Goal: Communication & Community: Answer question/provide support

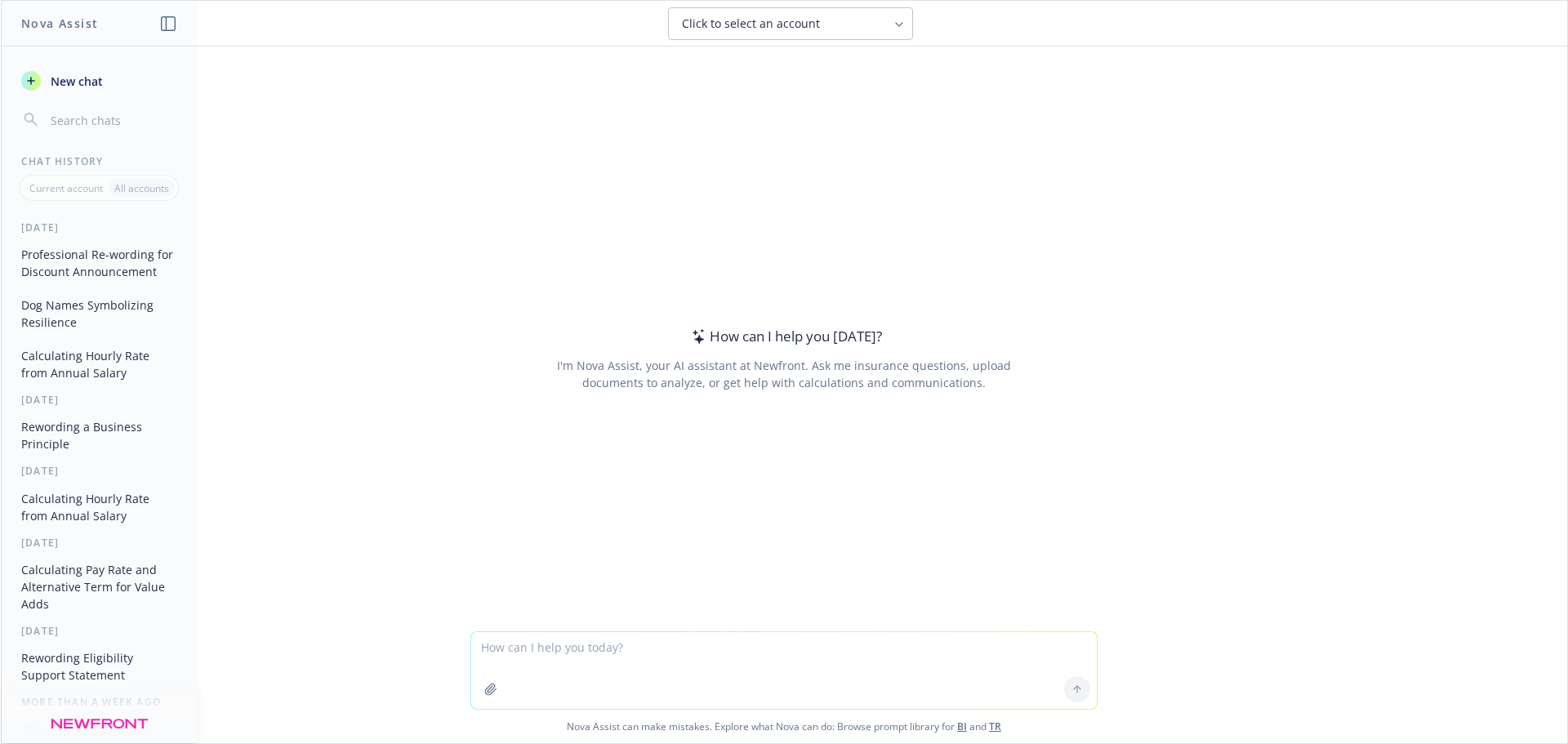
click at [522, 664] on textarea at bounding box center [783, 670] width 625 height 77
paste textarea
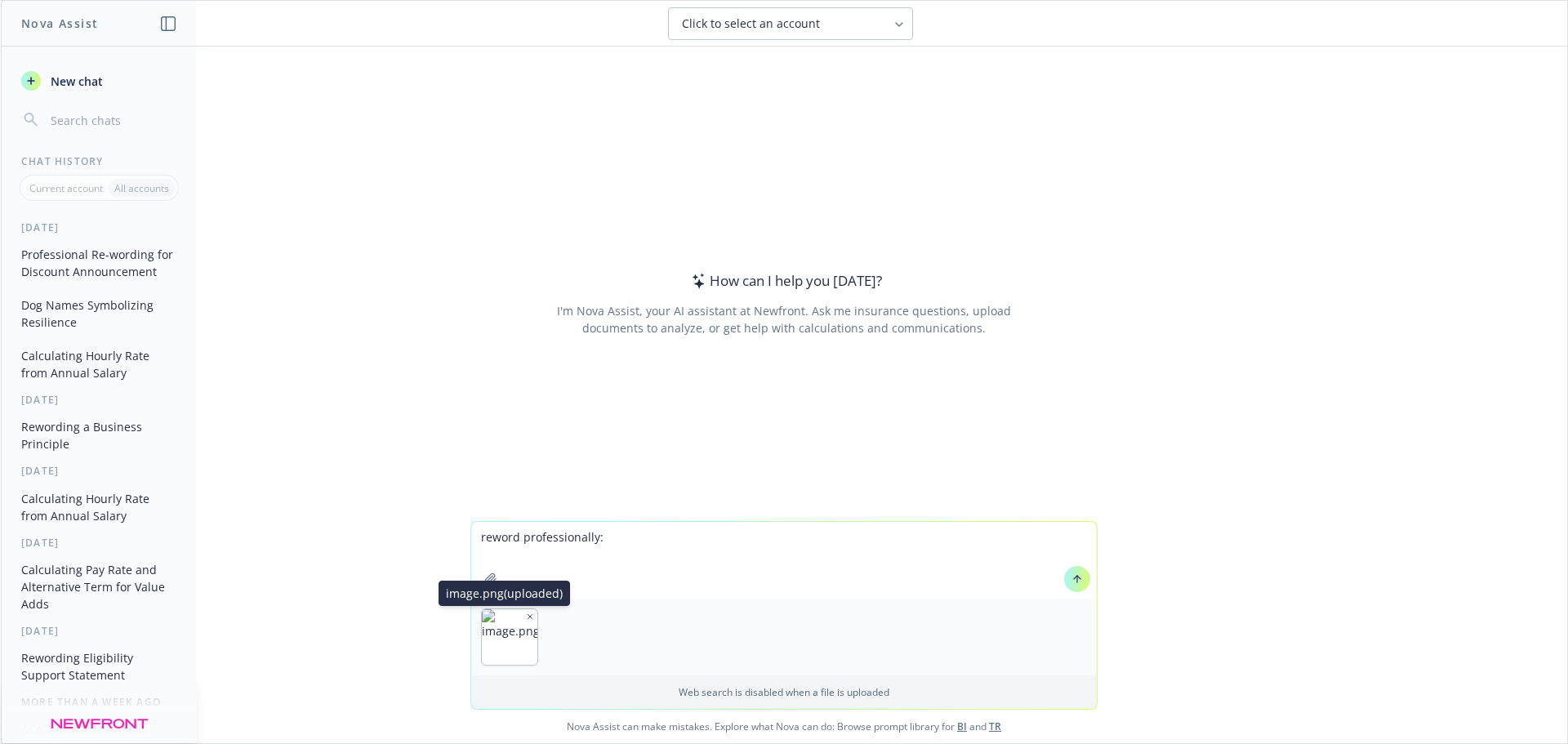
drag, startPoint x: 526, startPoint y: 613, endPoint x: 544, endPoint y: 608, distance: 18.7
click at [527, 613] on icon "button" at bounding box center [530, 616] width 8 height 8
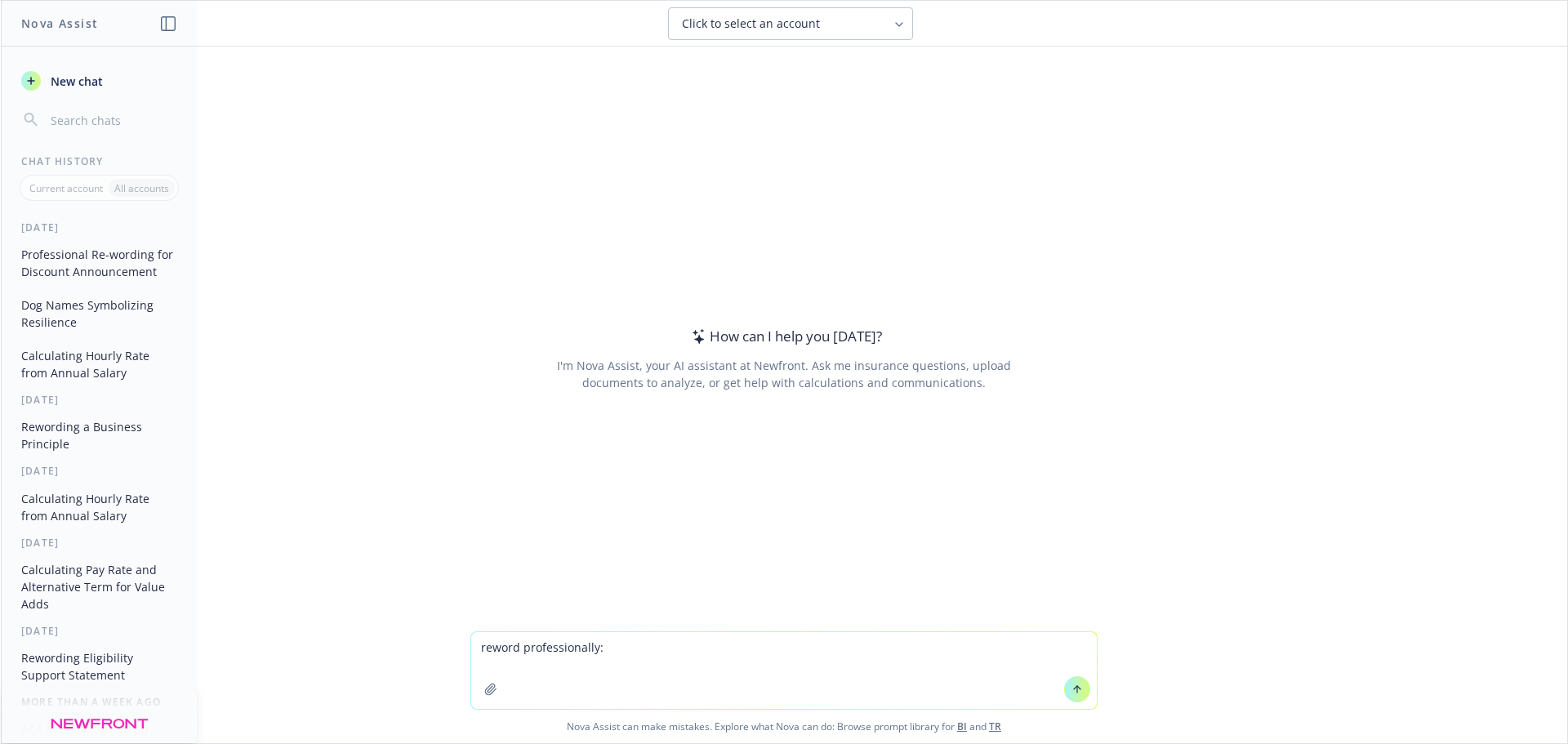
click at [715, 522] on div "How can I help you [DATE]? I'm Nova Assist, your AI assistant at Newfront. Ask …" at bounding box center [783, 358] width 627 height 467
drag, startPoint x: 685, startPoint y: 633, endPoint x: 685, endPoint y: 644, distance: 11.0
click at [685, 637] on div "How can I help you [DATE]? I'm Nova Assist, your AI assistant at Newfront. Ask …" at bounding box center [784, 395] width 1566 height 697
click at [684, 645] on textarea "reword professionally:" at bounding box center [783, 670] width 625 height 77
paste textarea "Reason: The $5K savings is not worth the network disruption to your employees o…"
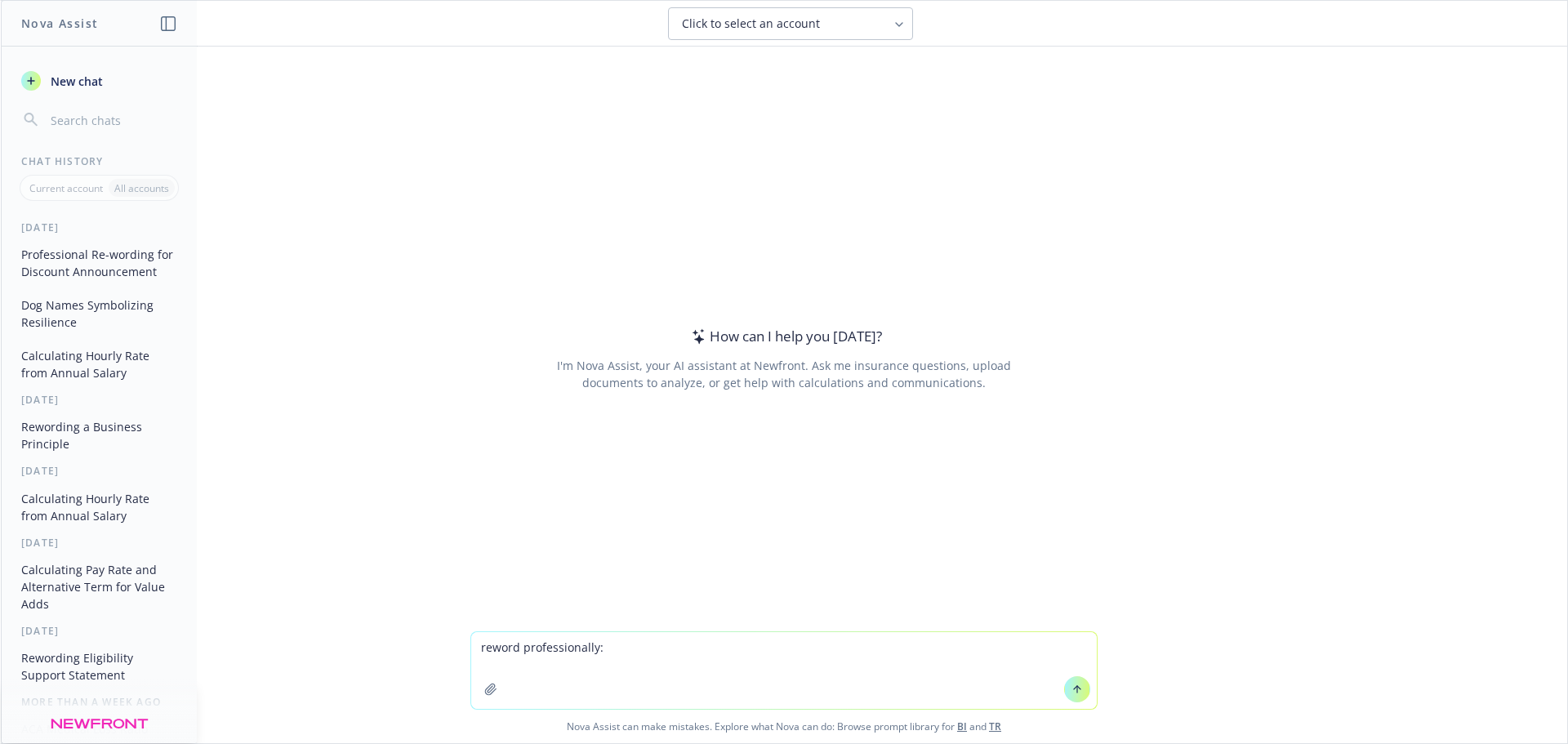
type textarea "reword professionally: Reason: The $5K savings is not worth the network disrupt…"
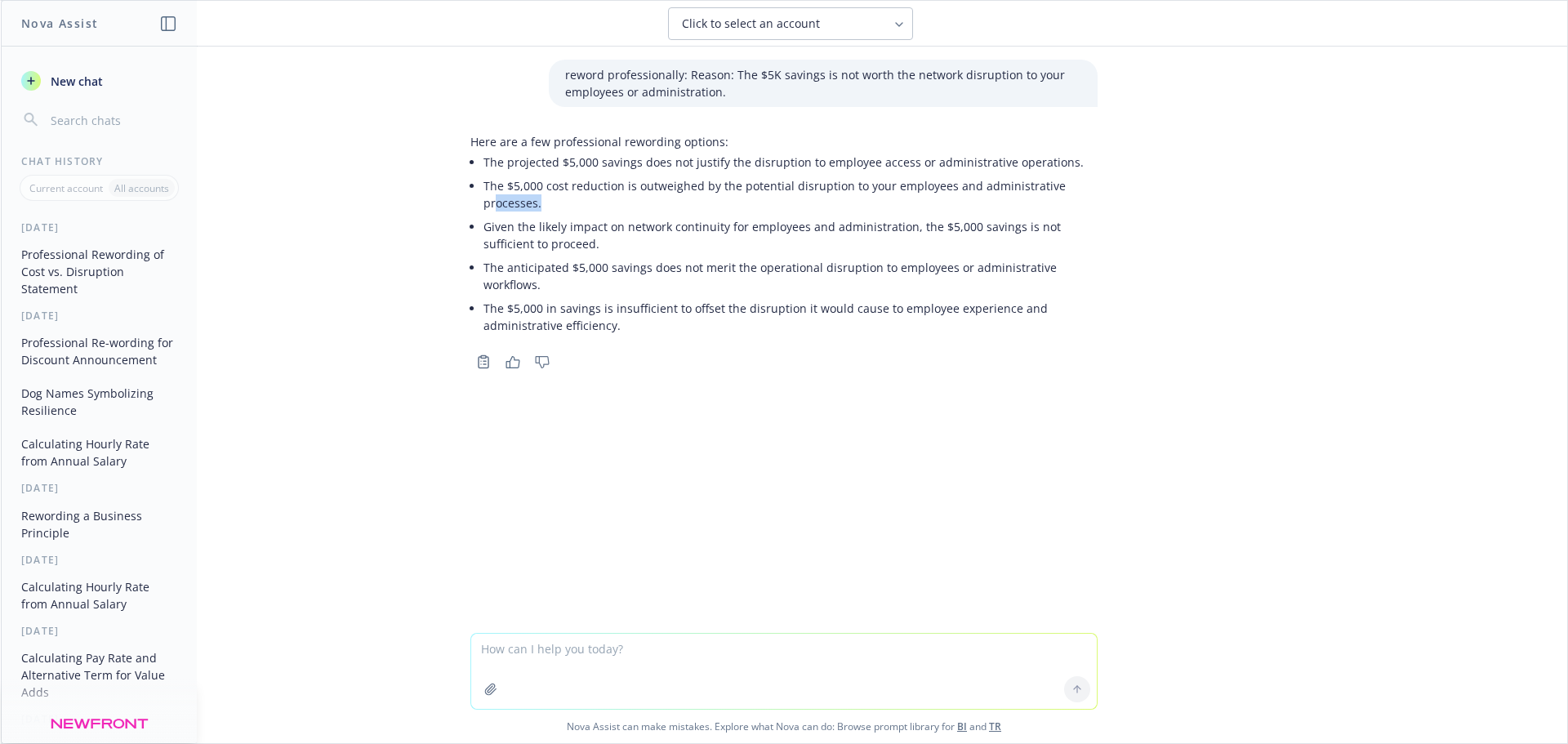
drag, startPoint x: 554, startPoint y: 206, endPoint x: 492, endPoint y: 194, distance: 63.2
click at [492, 194] on li "The $5,000 cost reduction is outweighed by the potential disruption to your emp…" at bounding box center [791, 194] width 614 height 41
click at [677, 262] on li "The anticipated $5,000 savings does not merit the operational disruption to emp…" at bounding box center [791, 276] width 614 height 41
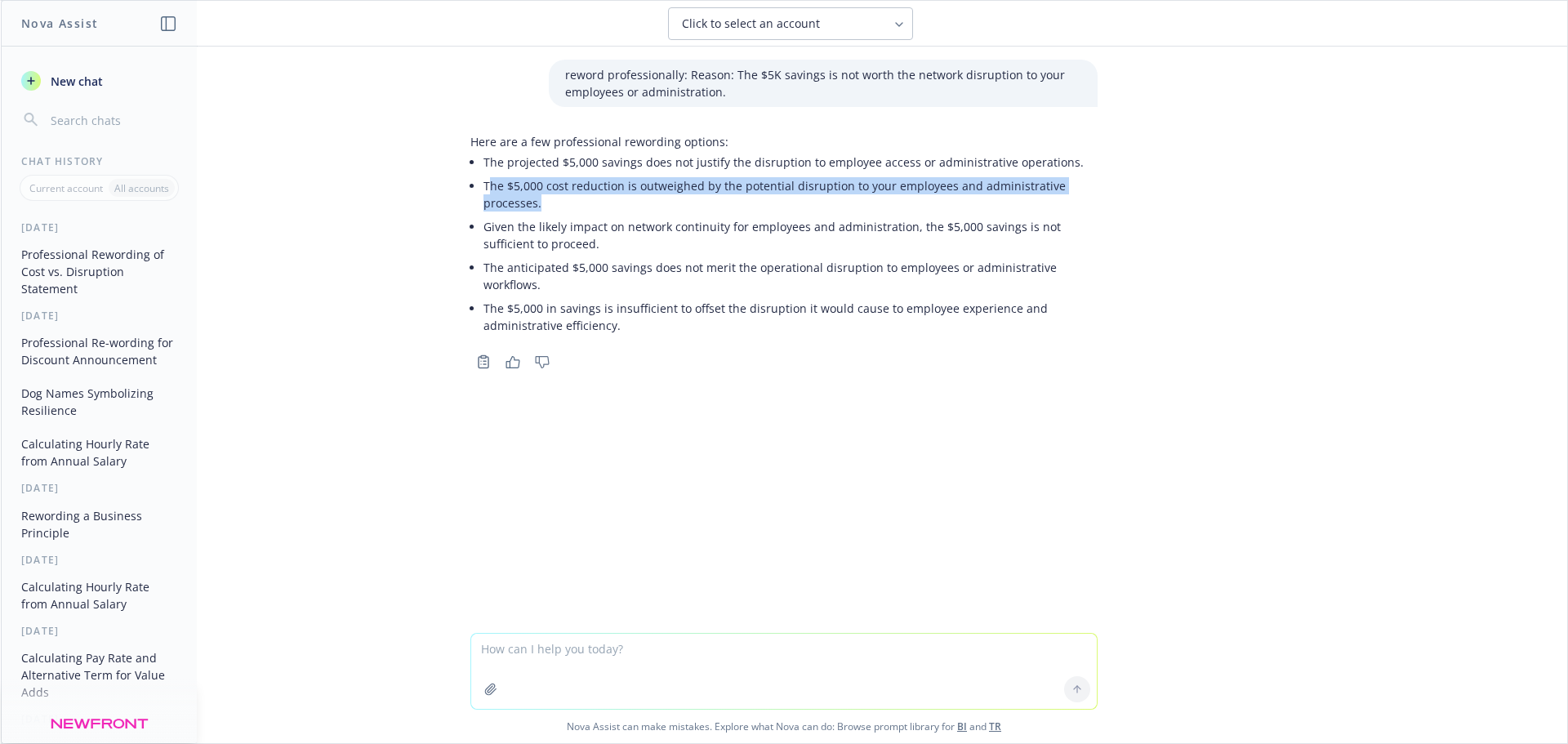
drag, startPoint x: 542, startPoint y: 205, endPoint x: 481, endPoint y: 190, distance: 62.8
click at [484, 190] on li "The $5,000 cost reduction is outweighed by the potential disruption to your emp…" at bounding box center [791, 194] width 614 height 41
copy li "he $5,000 cost reduction is outweighed by the potential disruption to your empl…"
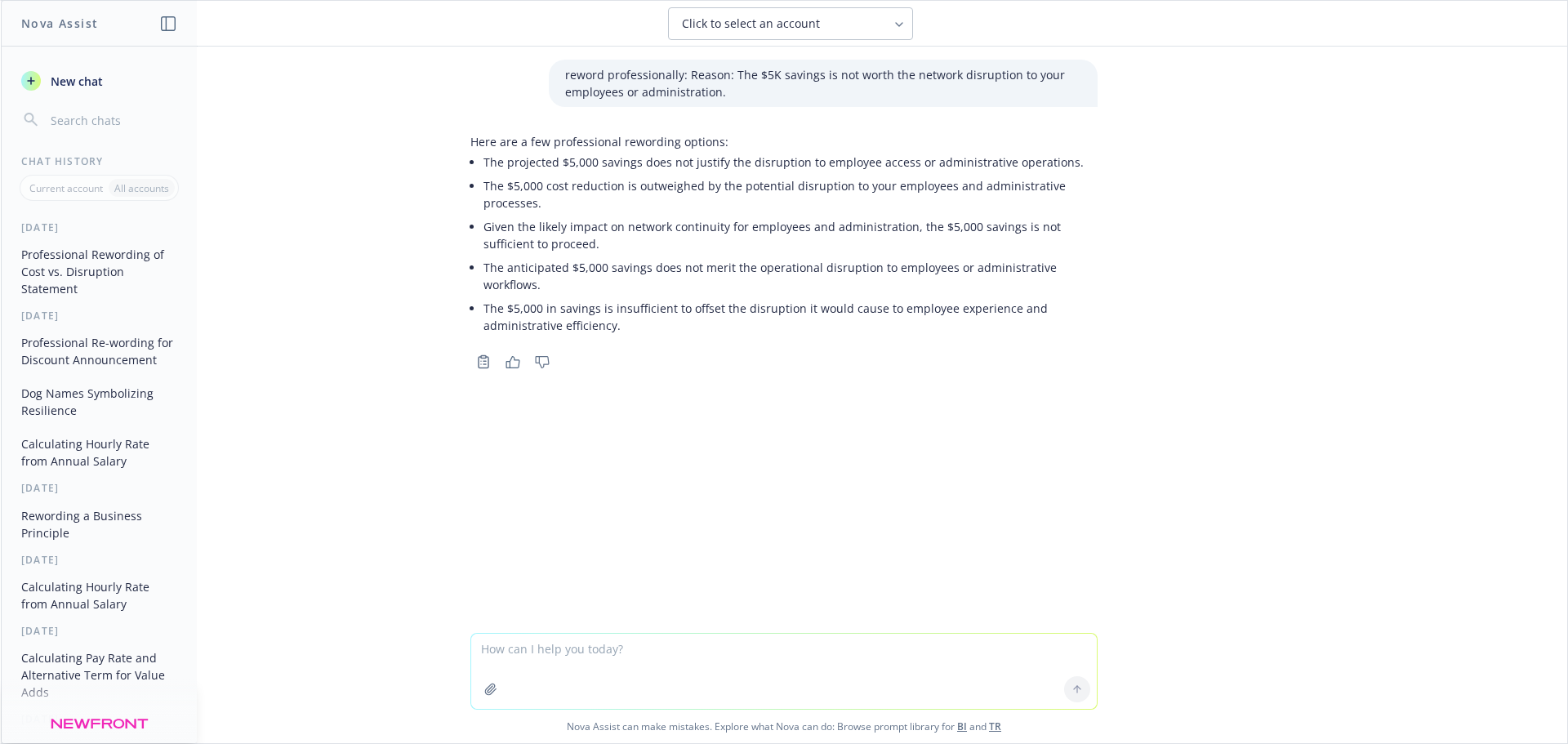
click at [548, 664] on textarea at bounding box center [783, 671] width 625 height 76
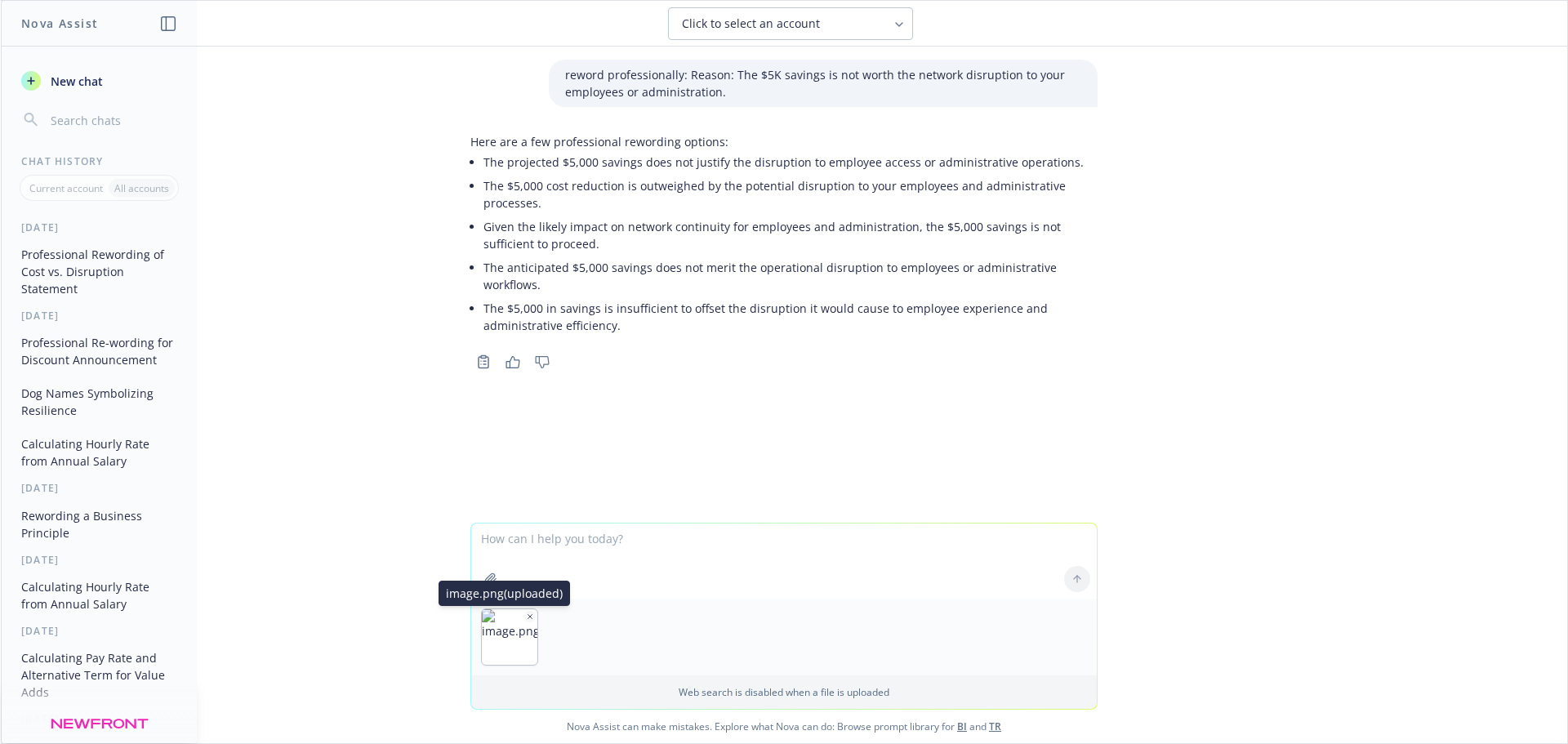
click at [516, 614] on img "button" at bounding box center [509, 637] width 56 height 56
click at [526, 616] on icon "button" at bounding box center [530, 616] width 8 height 8
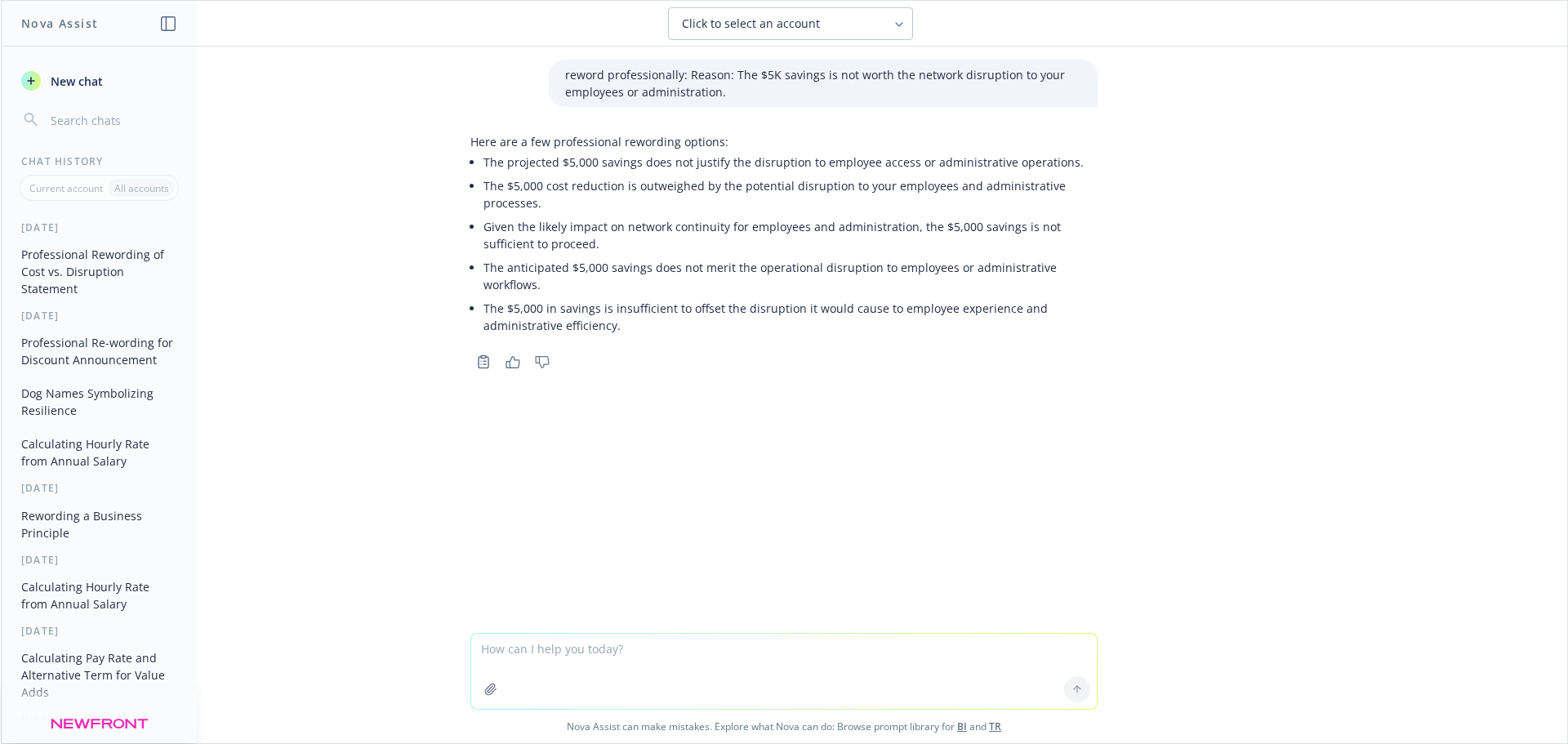
click at [529, 591] on div "reword professionally: Reason: The $5K savings is not worth the network disrupt…" at bounding box center [784, 339] width 1566 height 586
click at [552, 657] on textarea at bounding box center [783, 671] width 625 height 76
paste textarea "Reason: The projected $5,000 savings does not offset the potential disruption t…"
type textarea "Reason: The projected $5,000 savings does not offset the potential disruption t…"
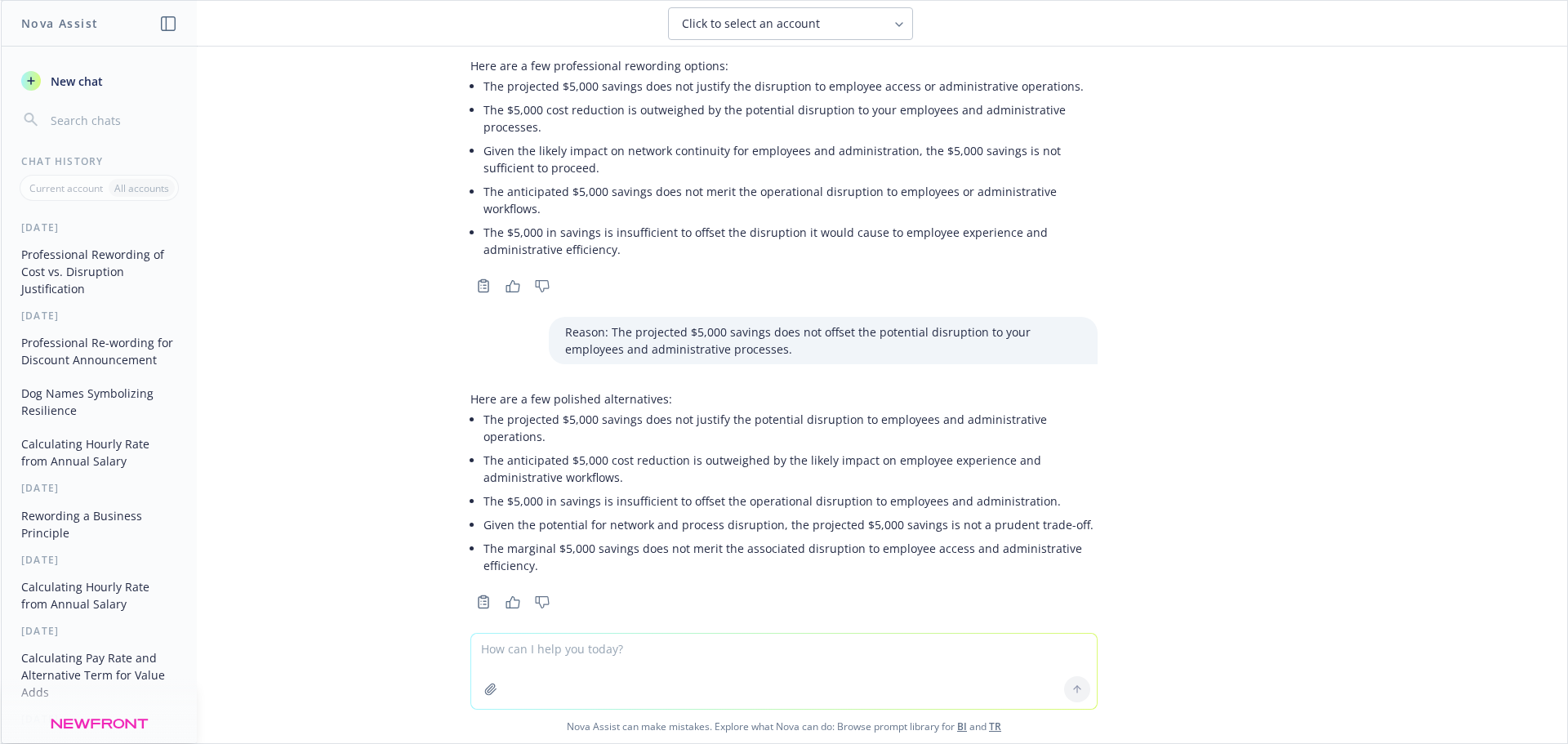
scroll to position [79, 0]
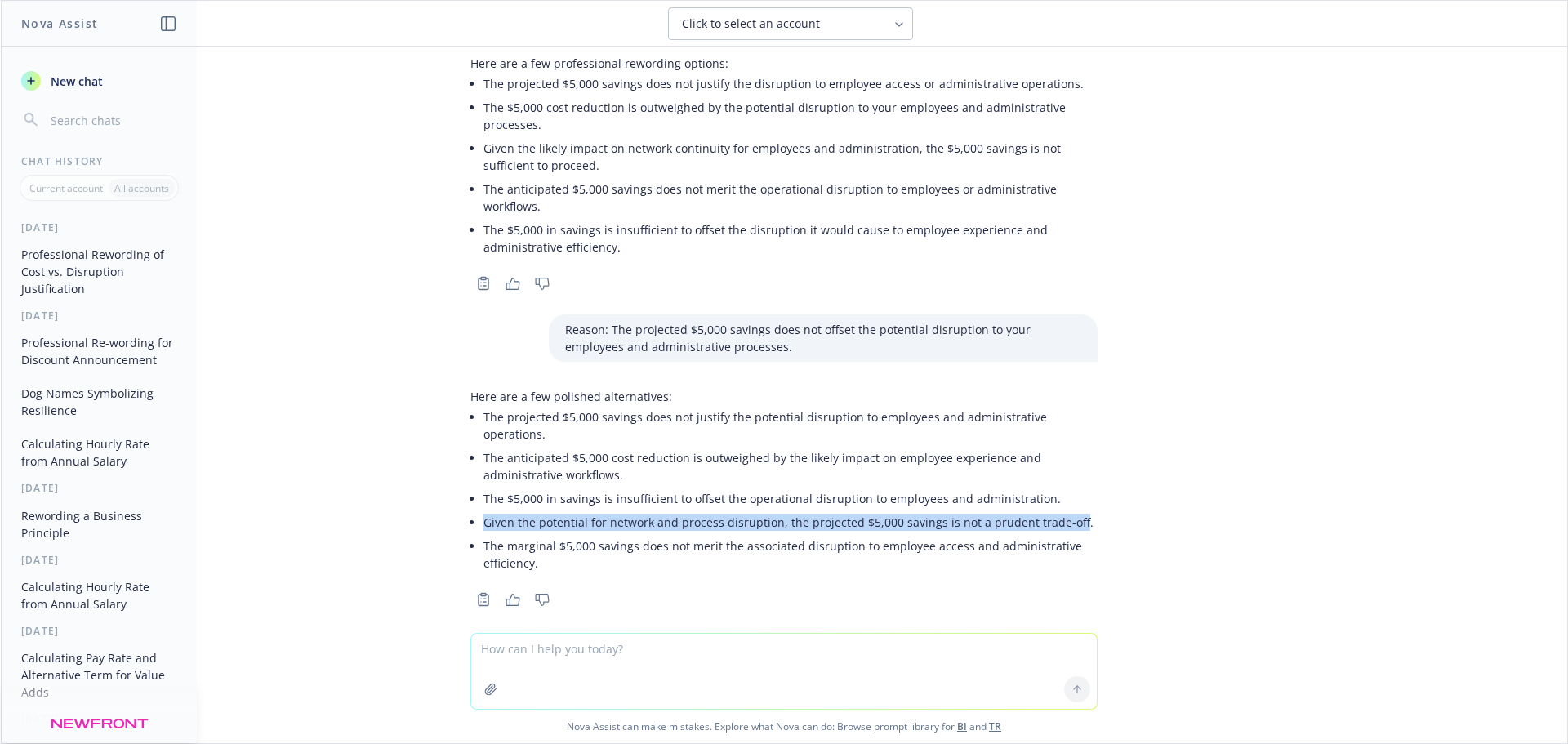
drag, startPoint x: 474, startPoint y: 511, endPoint x: 1058, endPoint y: 505, distance: 584.0
click at [1058, 510] on li "Given the potential for network and process disruption, the projected $5,000 sa…" at bounding box center [791, 522] width 614 height 24
copy li "Given the potential for network and process disruption, the projected $5,000 sa…"
click at [653, 673] on textarea at bounding box center [783, 671] width 625 height 76
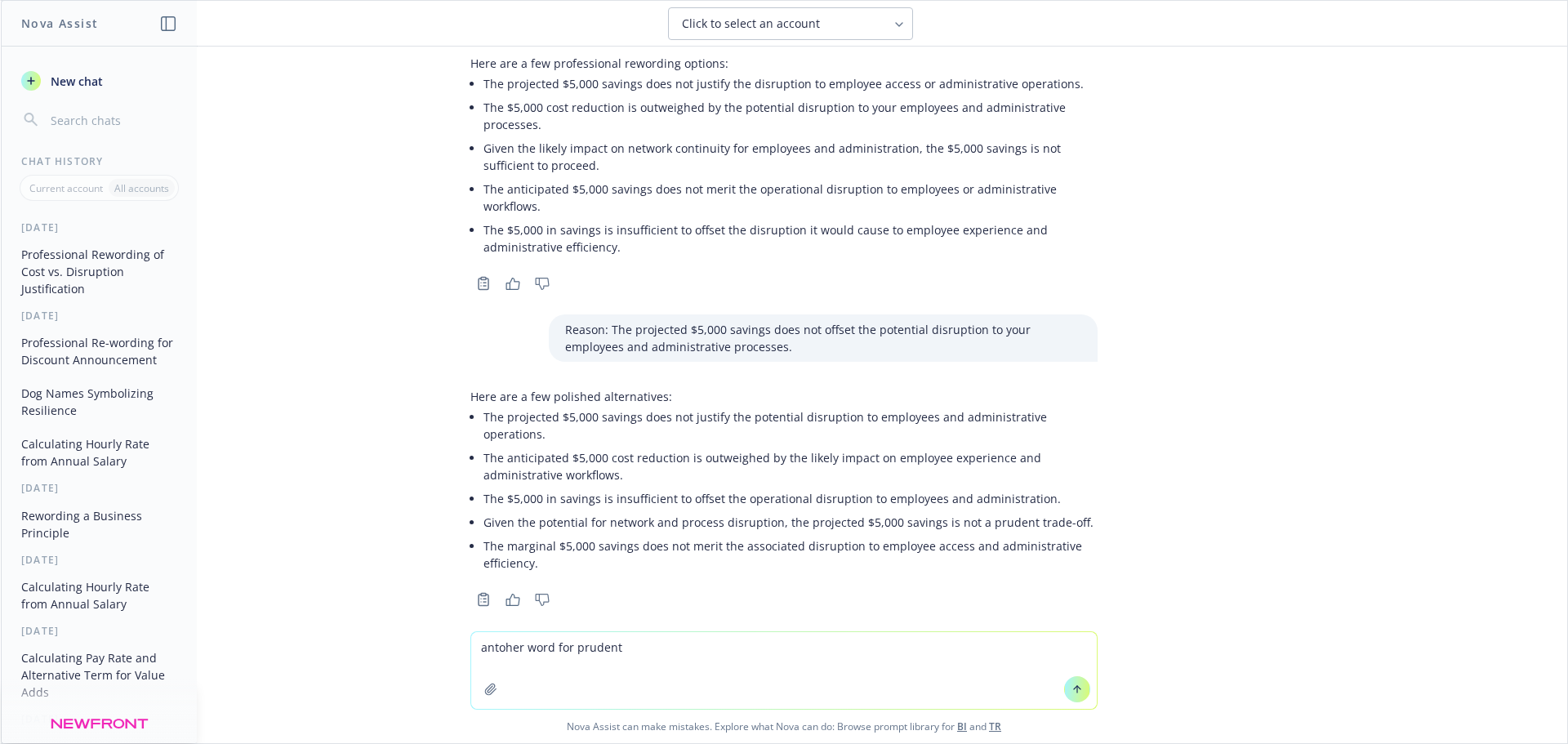
paste textarea "Given the potential for network and process disruption, the projected $5,000 sa…"
type textarea "antoher word for prudent Given the potential for network and process disruption…"
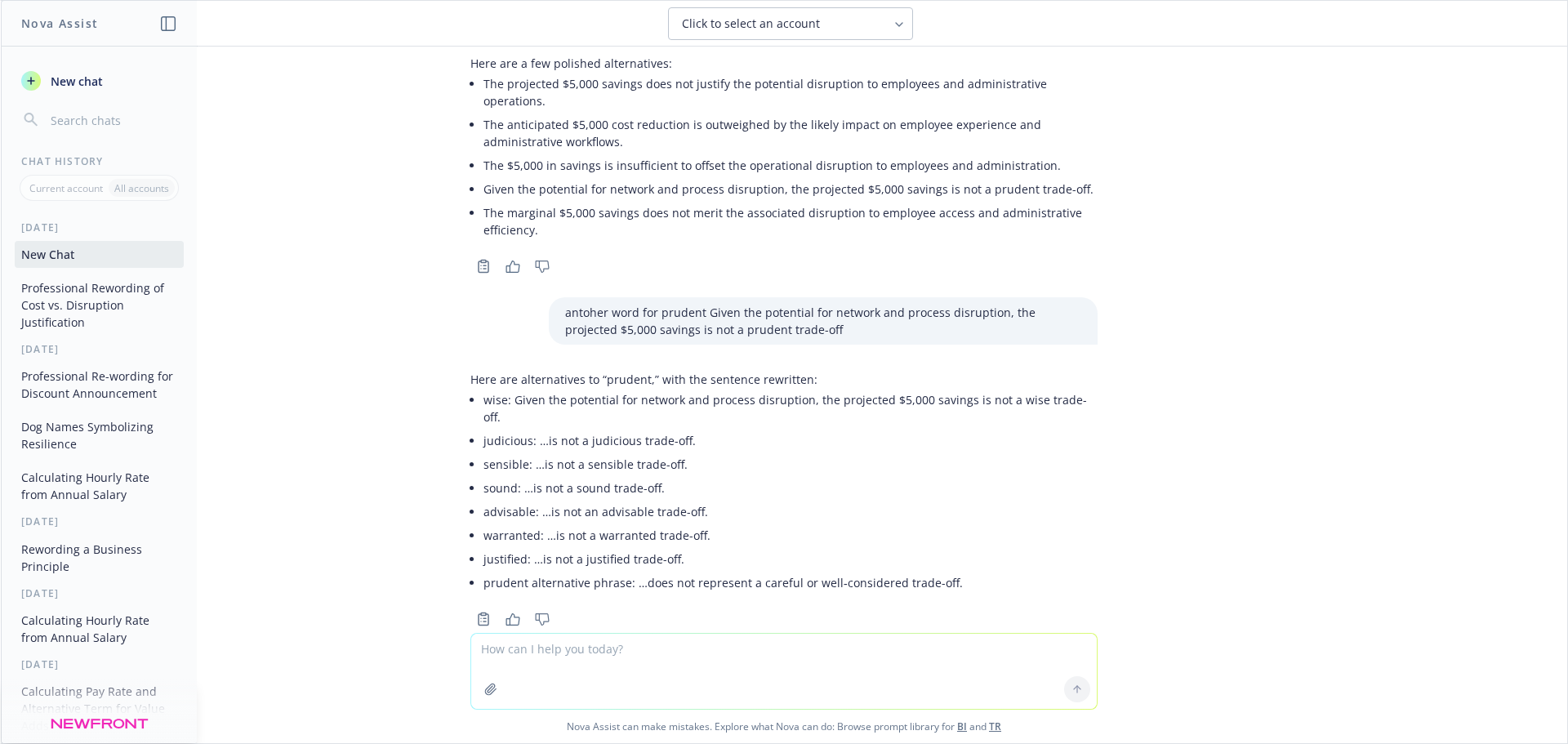
scroll to position [414, 0]
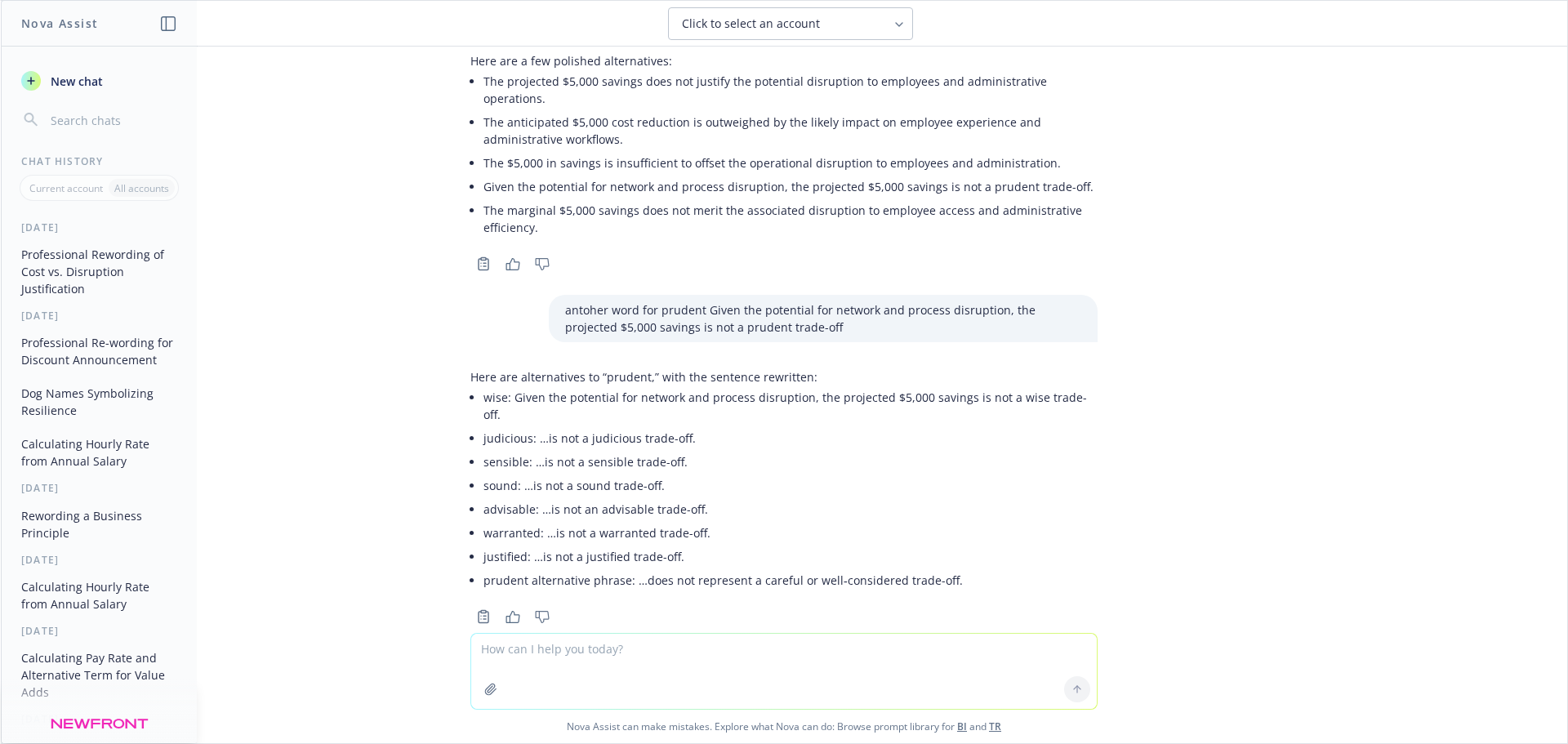
click at [518, 658] on textarea at bounding box center [783, 671] width 625 height 76
paste textarea "Given the potential for network and process disruption, the projected $5,000 sa…"
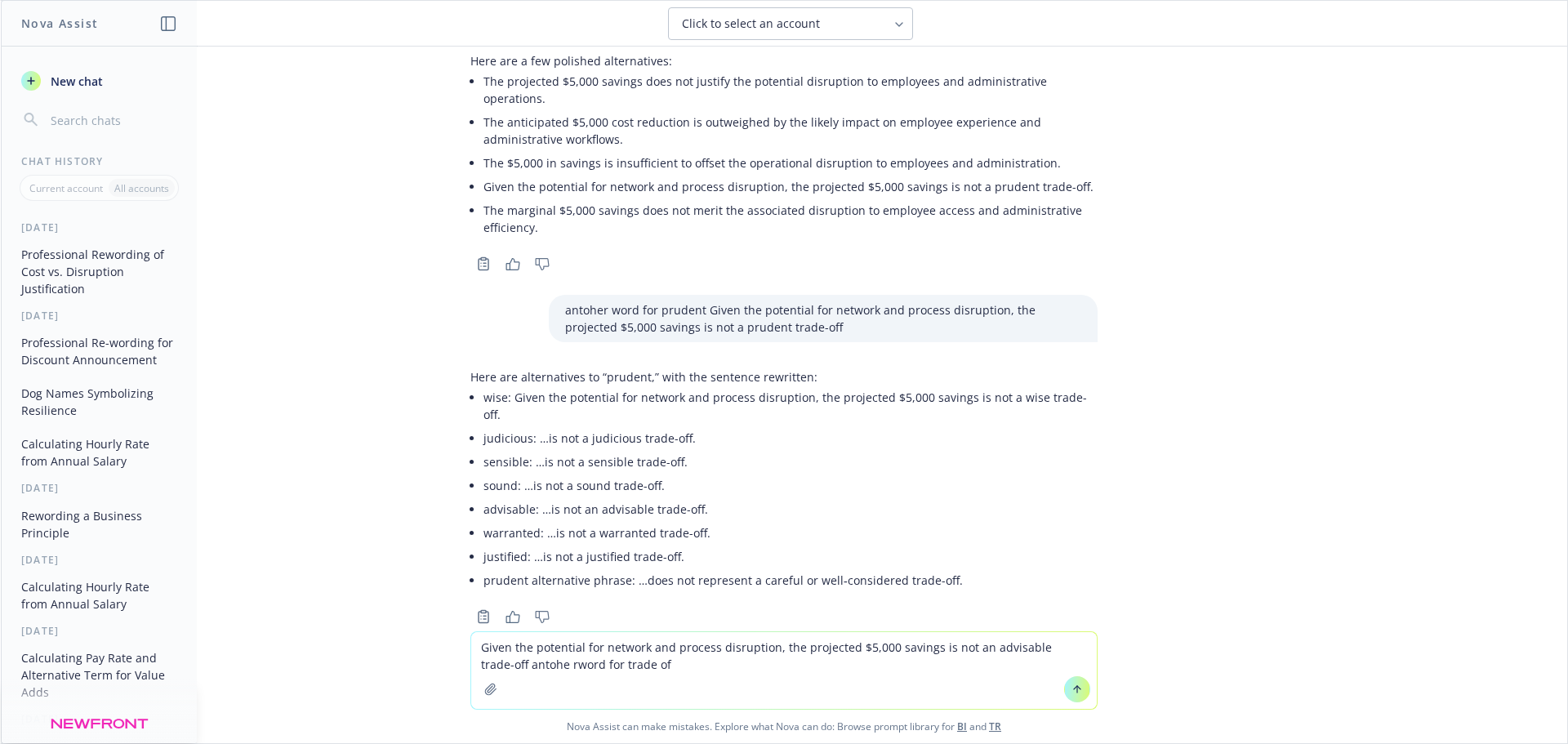
type textarea "Given the potential for network and process disruption, the projected $5,000 sa…"
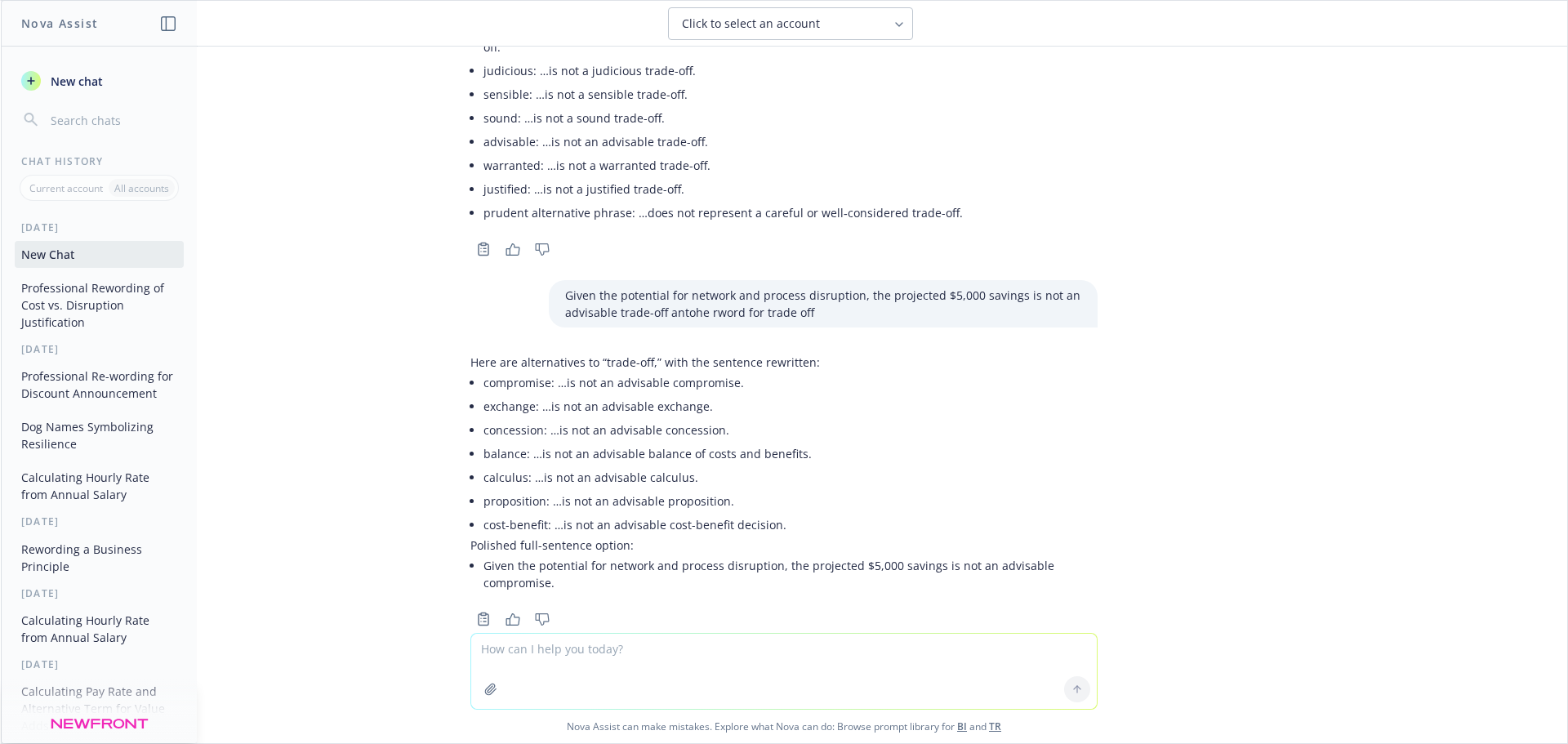
scroll to position [784, 0]
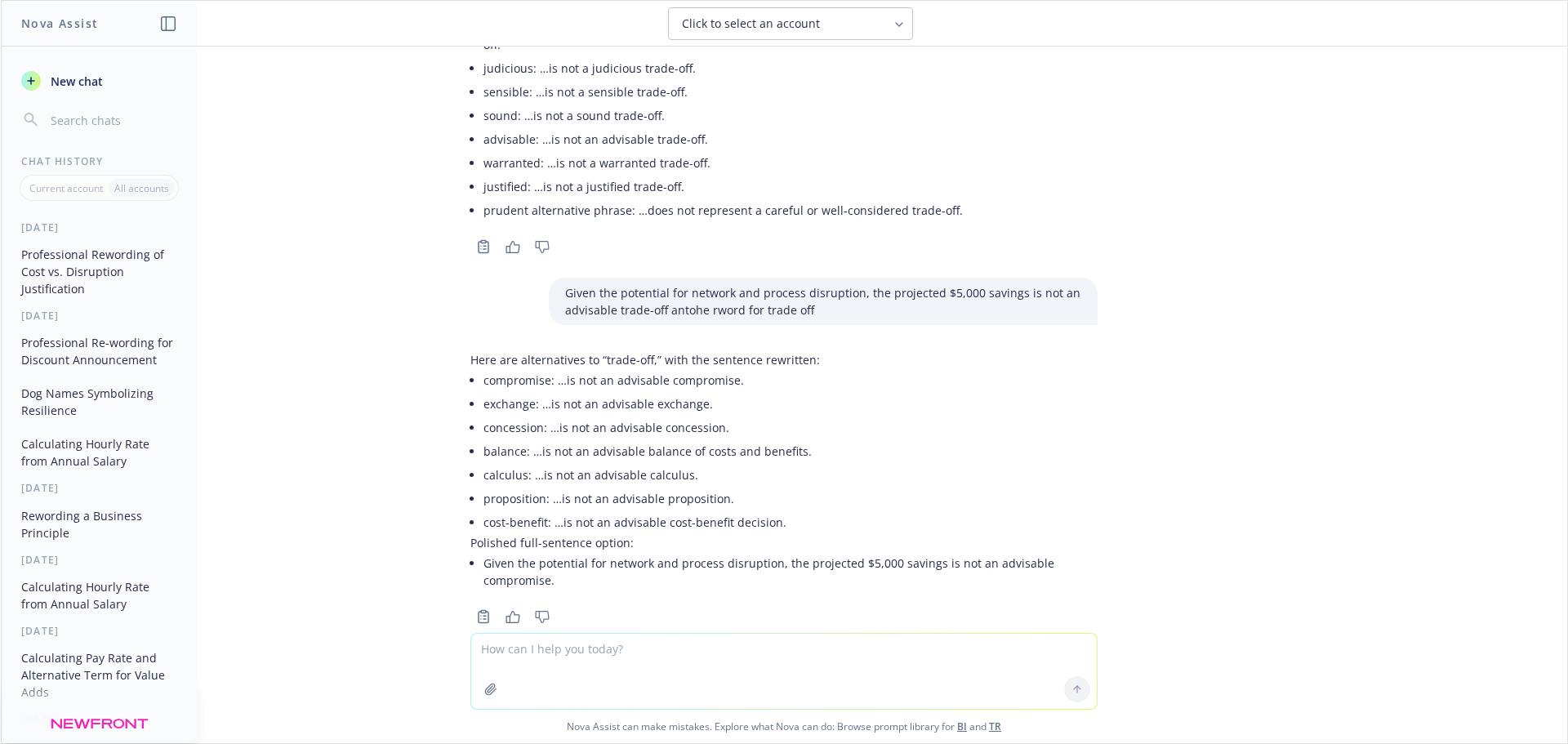
click at [616, 657] on textarea at bounding box center [783, 671] width 625 height 76
paste textarea
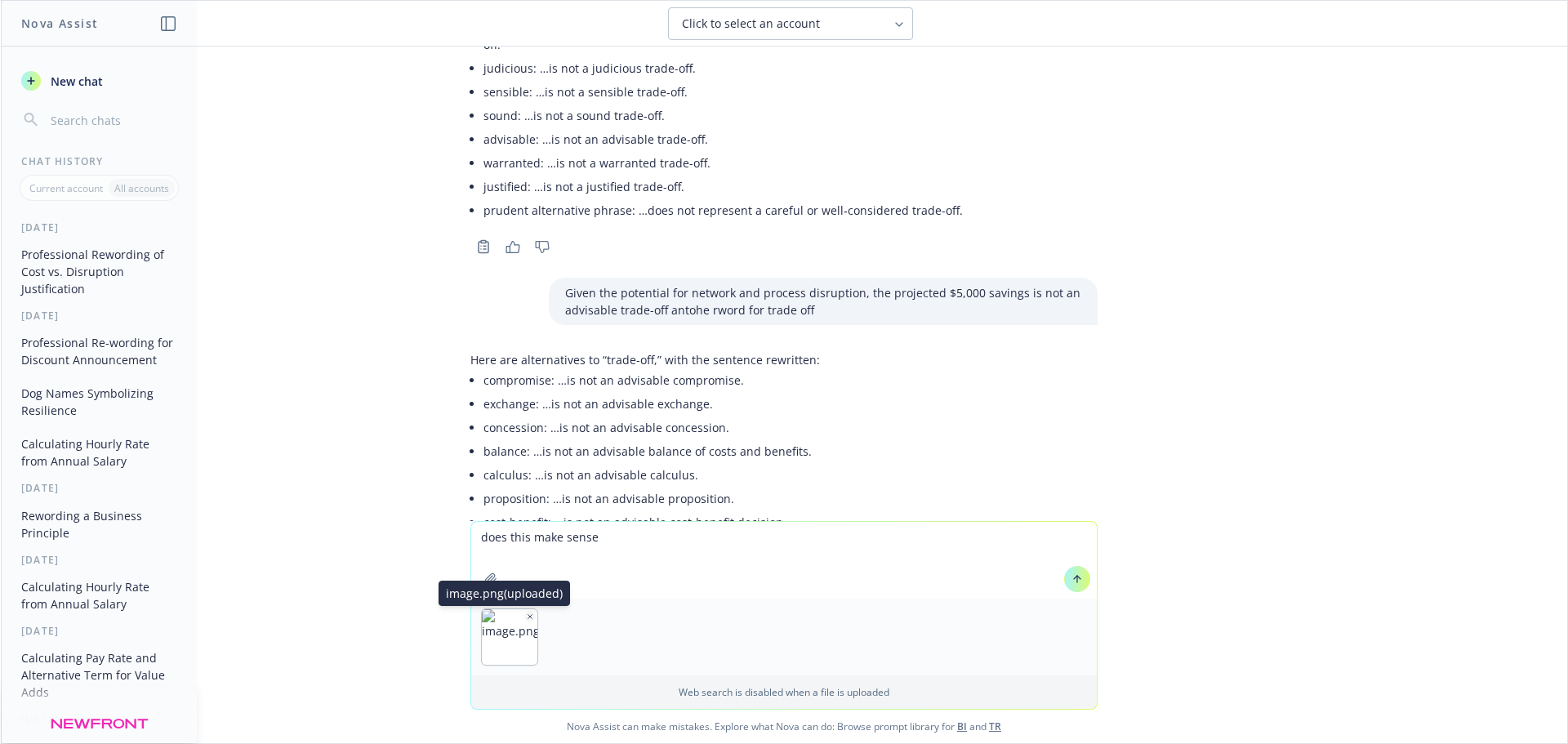
click at [528, 620] on img "button" at bounding box center [509, 637] width 56 height 56
click at [526, 618] on icon "button" at bounding box center [530, 616] width 8 height 8
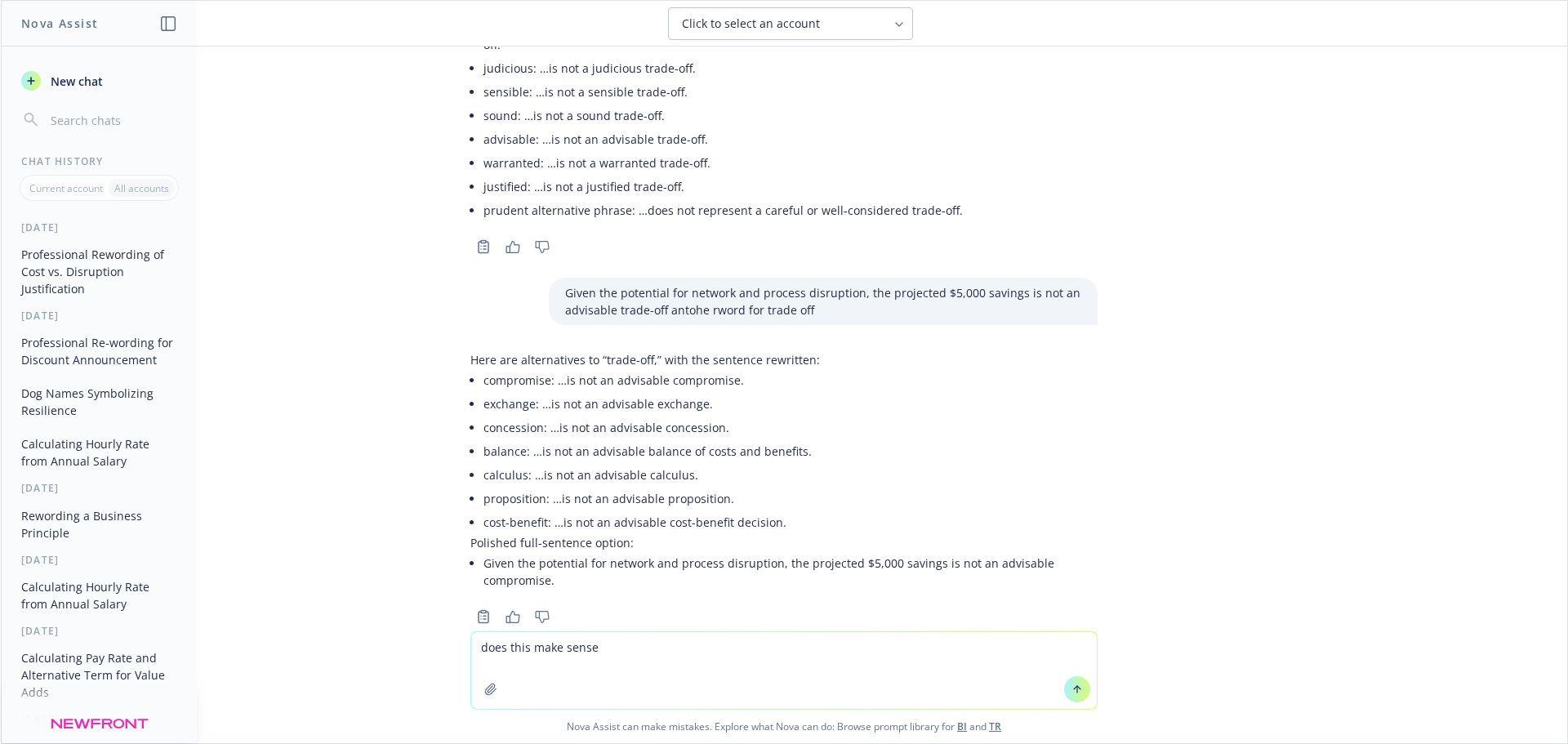
click at [656, 606] on div "Copy to clipboard Thumbs up Thumbs down" at bounding box center [783, 616] width 627 height 23
click at [663, 672] on textarea "does this make sense" at bounding box center [783, 670] width 625 height 77
paste textarea "Reason: Given the potential for network and administrative disruption, the proj…"
type textarea "does this make sense Reason: Given the potential for network and administrative…"
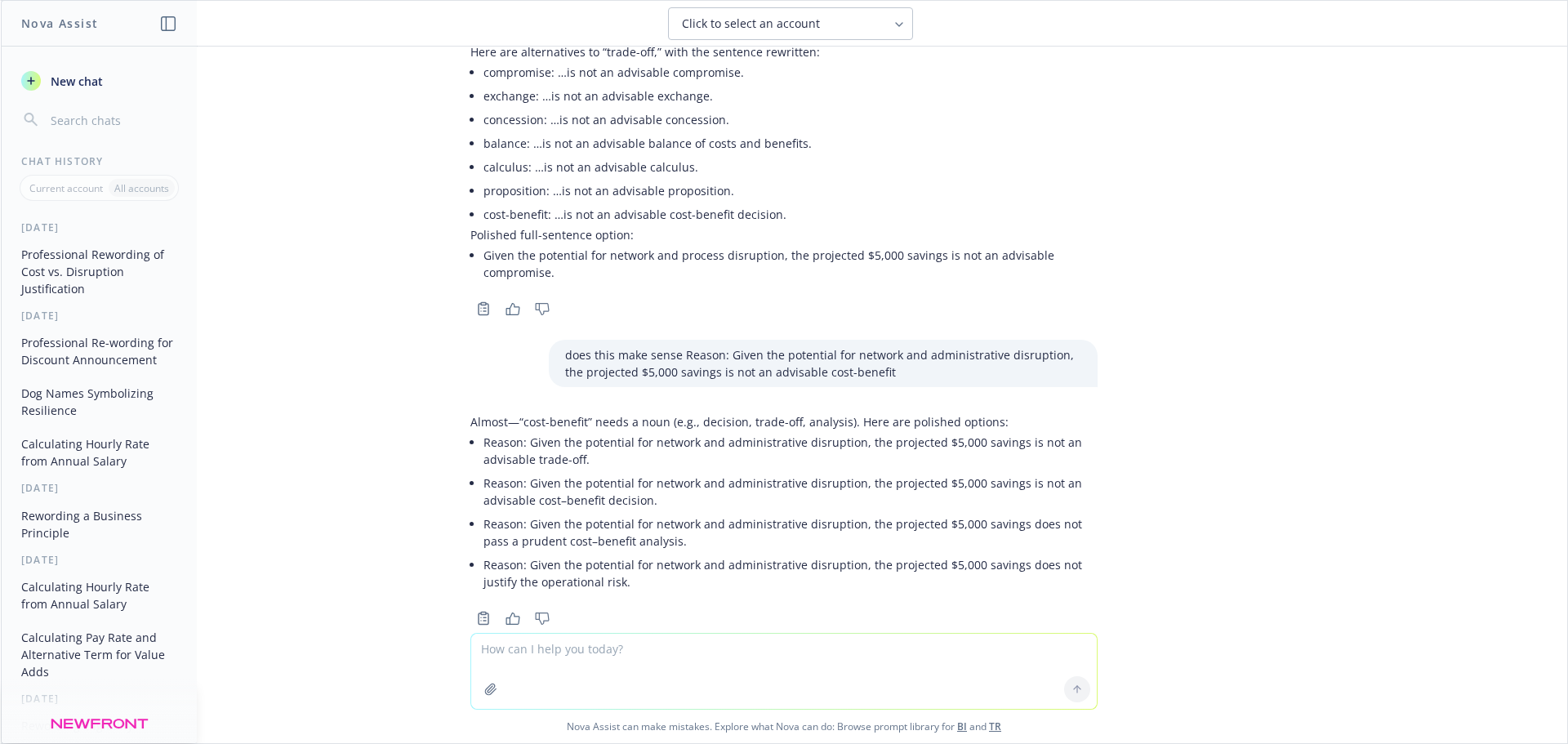
scroll to position [1093, 0]
click at [559, 650] on textarea at bounding box center [783, 671] width 625 height 76
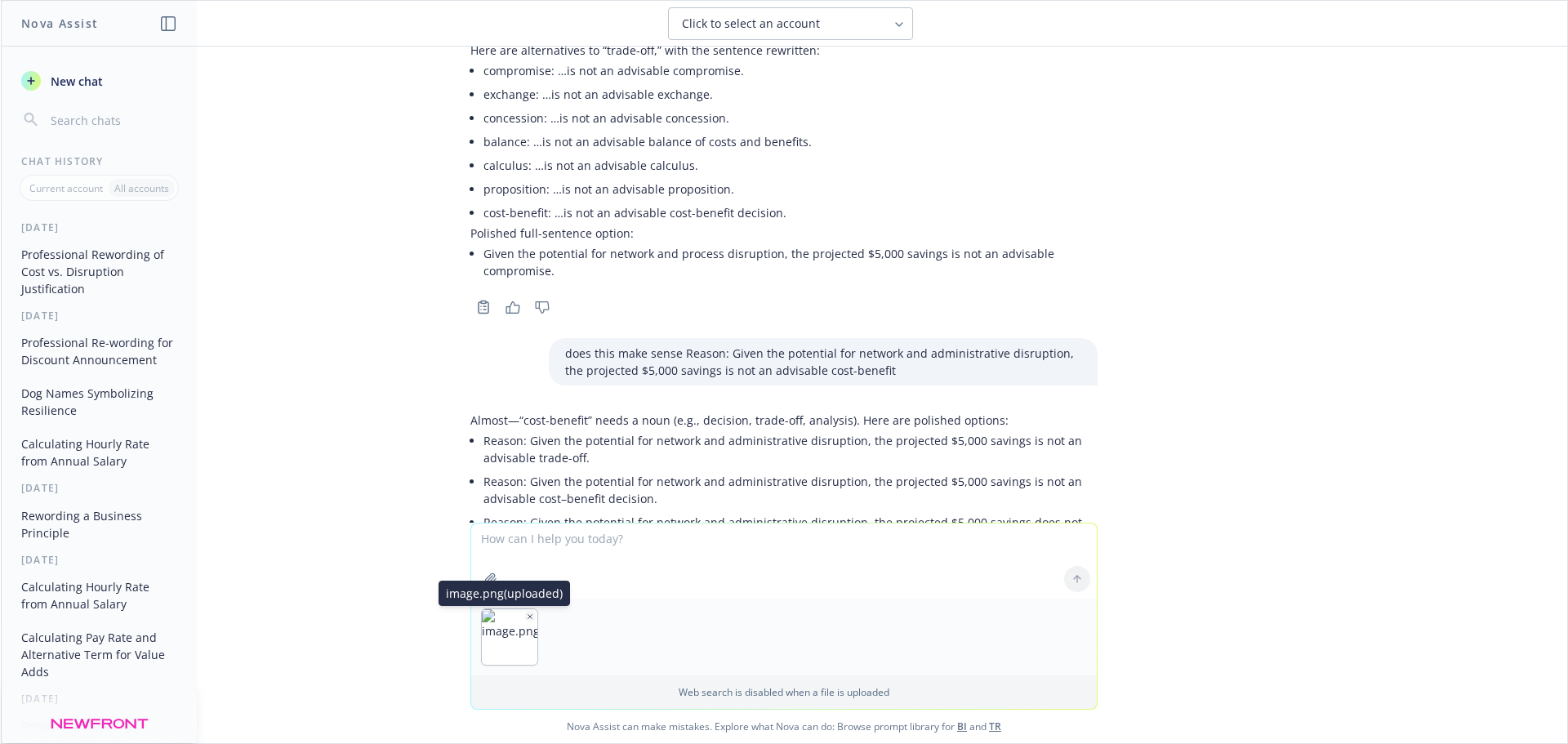
click at [526, 618] on icon "button" at bounding box center [530, 616] width 8 height 8
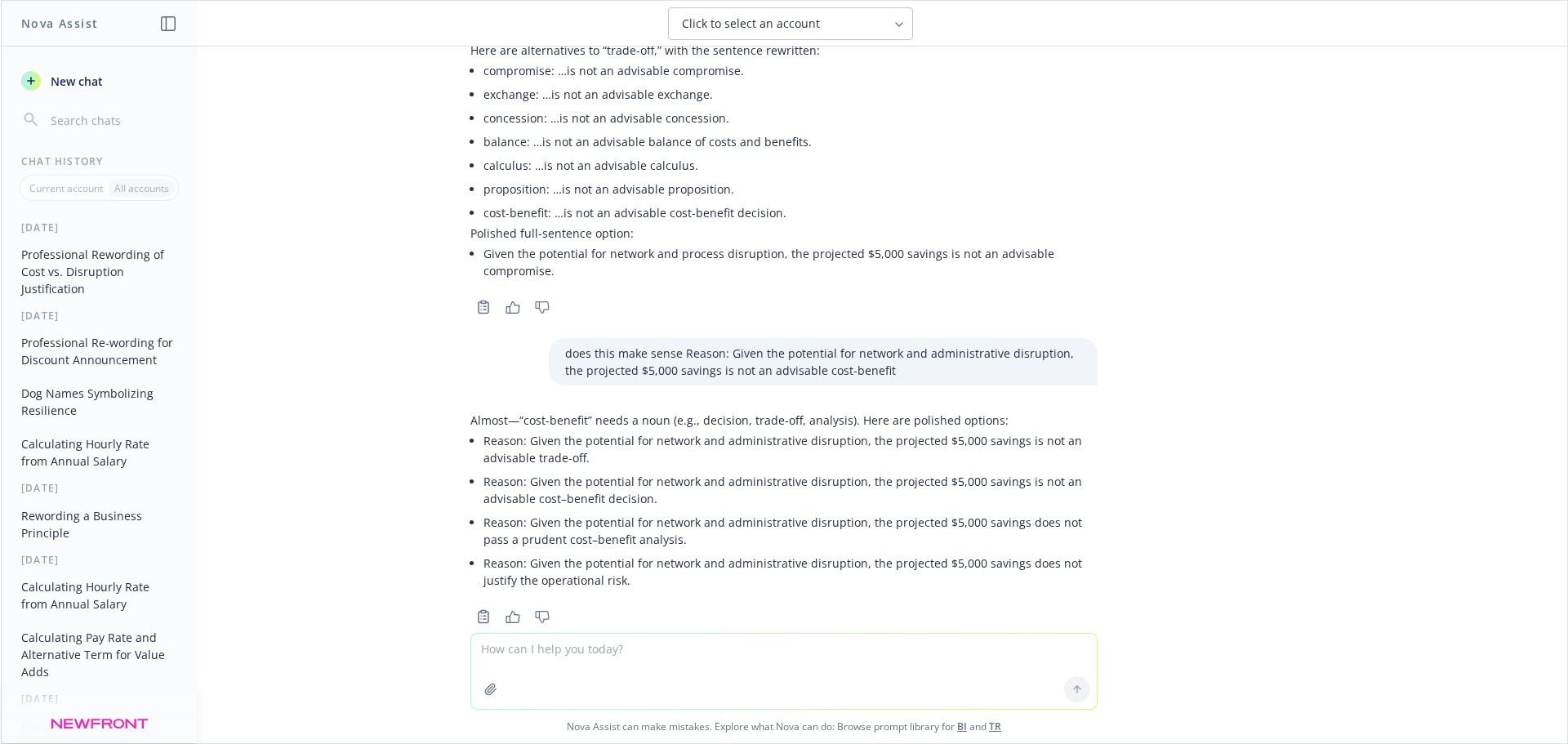
click at [688, 669] on textarea at bounding box center [783, 671] width 625 height 76
paste textarea "Although there is a cost savings on Anthem, we recommend [PERSON_NAME] remains …"
type textarea "Although there is a cost savings on Anthem, we recommend [PERSON_NAME] remains …"
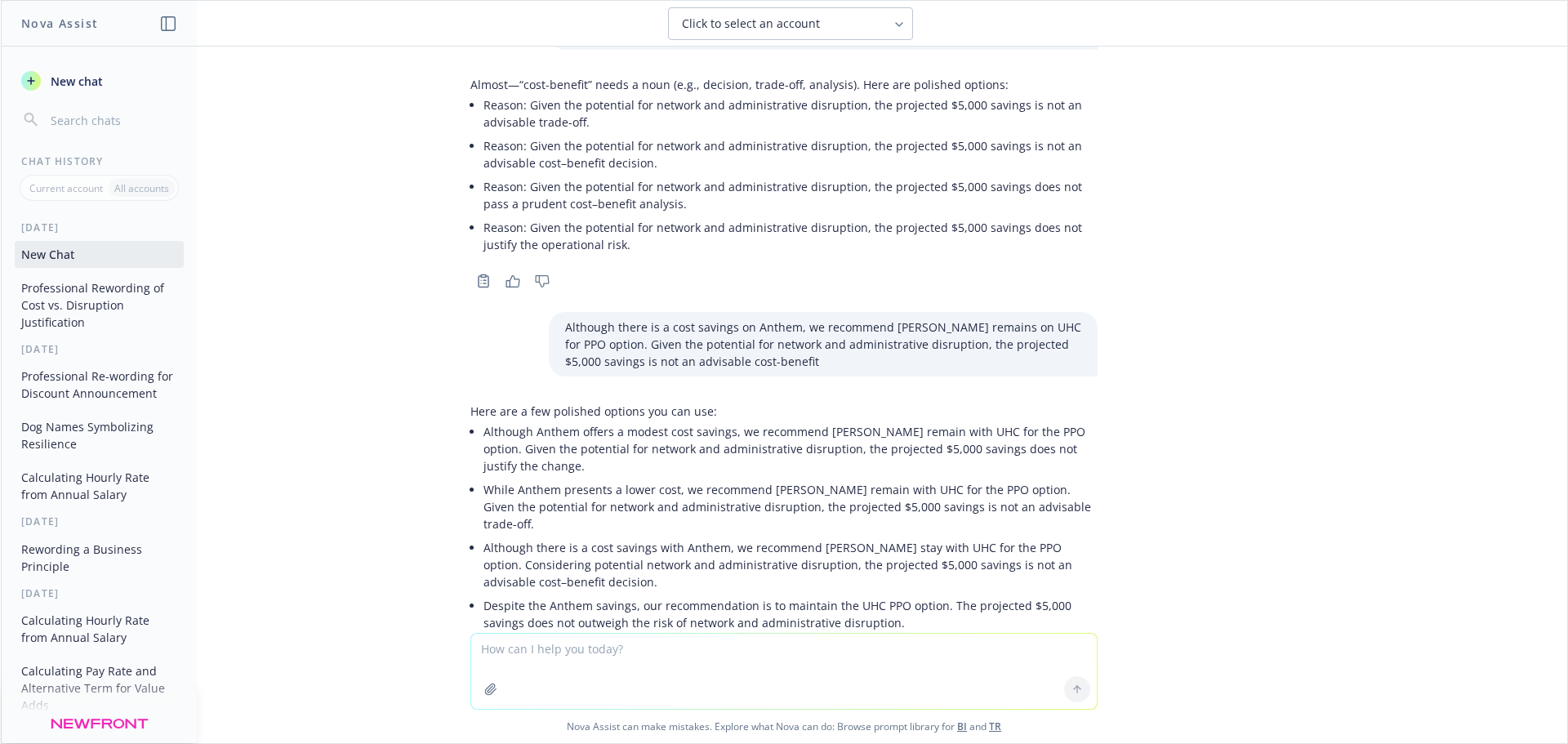
scroll to position [1438, 0]
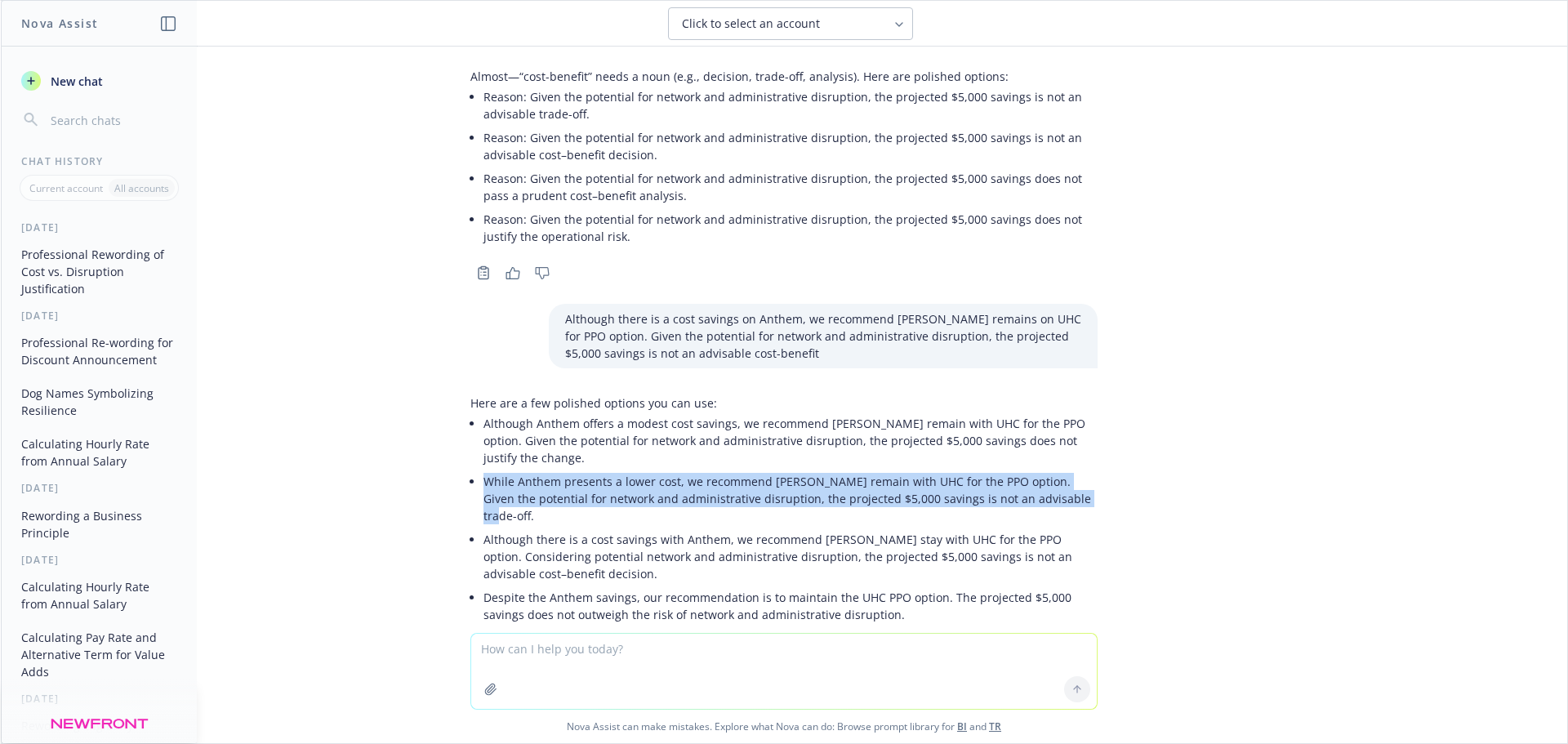
drag, startPoint x: 476, startPoint y: 438, endPoint x: 1063, endPoint y: 455, distance: 587.2
click at [1063, 473] on p "While Anthem presents a lower cost, we recommend [PERSON_NAME] remain with UHC …" at bounding box center [791, 499] width 614 height 51
copy p "While Anthem presents a lower cost, we recommend [PERSON_NAME] remain with UHC …"
